Goal: Navigation & Orientation: Find specific page/section

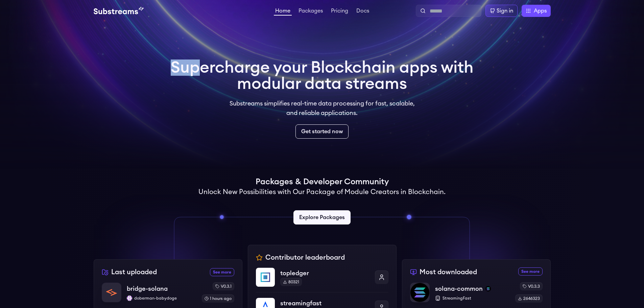
drag, startPoint x: 214, startPoint y: 74, endPoint x: 346, endPoint y: 89, distance: 132.9
click at [290, 89] on h1 "Supercharge your Blockchain apps with modular data streams" at bounding box center [322, 75] width 303 height 32
click at [319, 11] on link "Packages" at bounding box center [310, 11] width 27 height 7
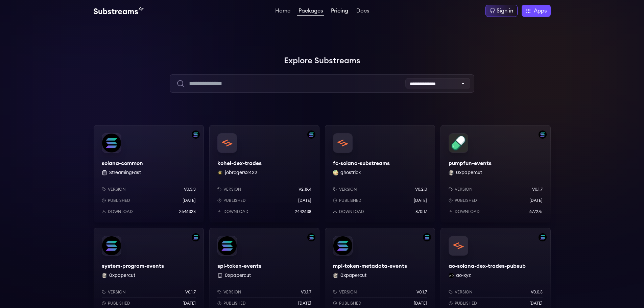
click at [344, 12] on link "Pricing" at bounding box center [339, 11] width 20 height 7
click at [363, 10] on link "Docs" at bounding box center [363, 11] width 16 height 7
